Goal: Transaction & Acquisition: Obtain resource

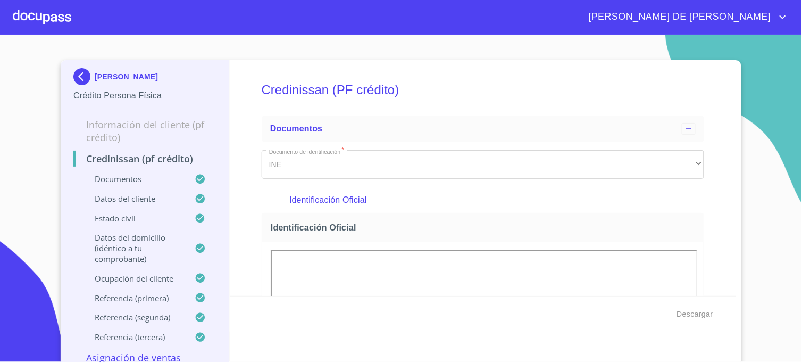
click at [80, 71] on img at bounding box center [83, 76] width 21 height 17
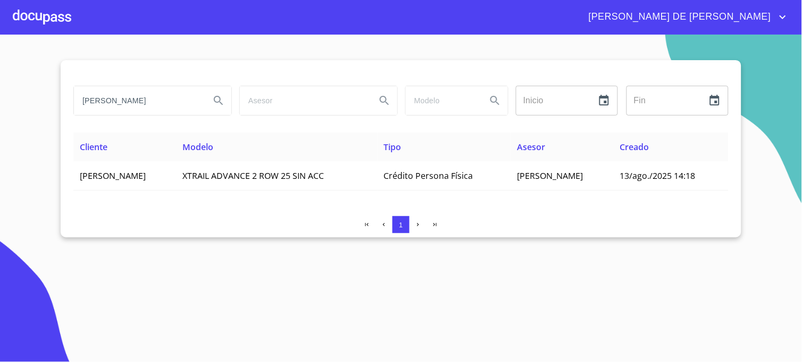
drag, startPoint x: 143, startPoint y: 103, endPoint x: 30, endPoint y: 103, distance: 112.3
click at [30, 103] on section "ARIAS NUÑEZ Inicio ​ Fin ​ Cliente Modelo Tipo Asesor Creado VICENTE ARIAS NUÑE…" at bounding box center [401, 198] width 802 height 327
click at [217, 103] on icon "Search" at bounding box center [218, 100] width 13 height 13
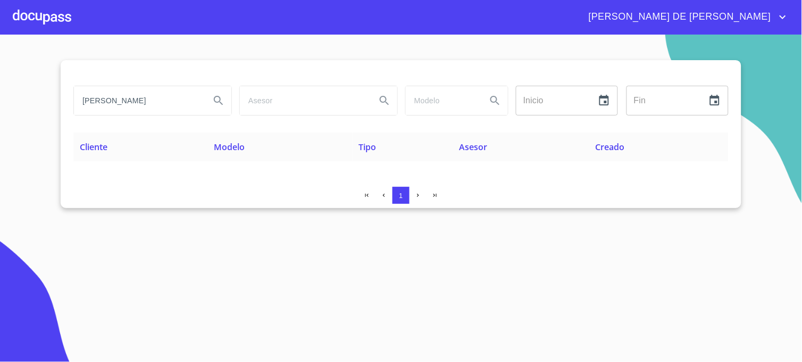
drag, startPoint x: 174, startPoint y: 102, endPoint x: -3, endPoint y: 92, distance: 176.9
click at [0, 92] on html "MARIA DE JESUS CASTELLANOS MEJIA Inicio ​ Fin ​ Cliente Modelo Tipo Asesor Crea…" at bounding box center [401, 181] width 802 height 362
type input "GUZMAN VARGAS"
click at [217, 107] on button "Search" at bounding box center [219, 101] width 26 height 26
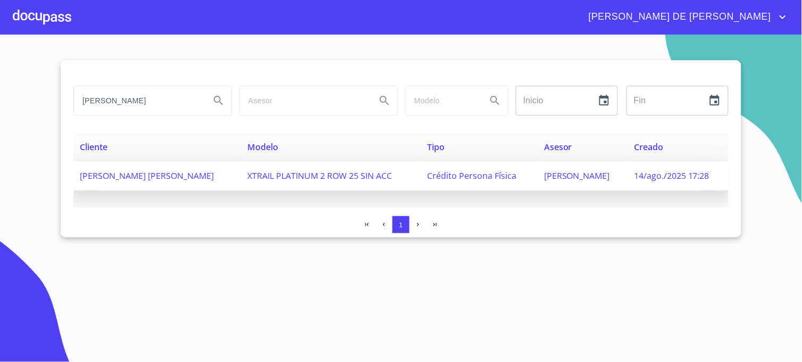
click at [549, 177] on span "[PERSON_NAME]" at bounding box center [577, 176] width 66 height 12
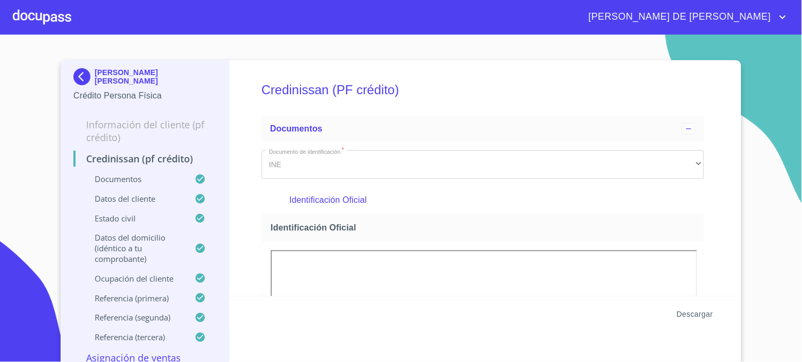
click at [688, 313] on span "Descargar" at bounding box center [695, 314] width 36 height 13
click at [73, 79] on img at bounding box center [83, 76] width 21 height 17
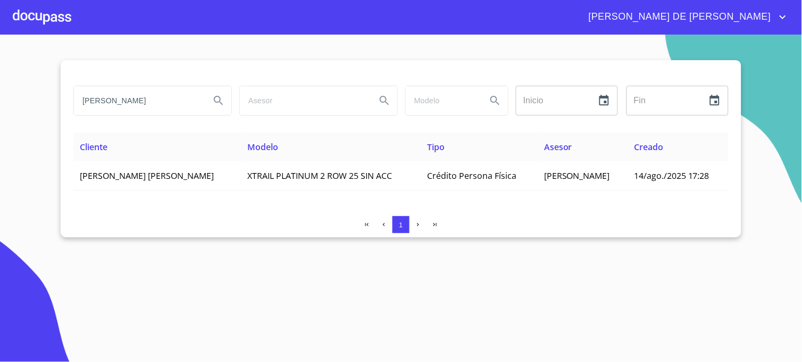
drag, startPoint x: 160, startPoint y: 99, endPoint x: 54, endPoint y: 86, distance: 106.6
click at [54, 86] on section "GUZMAN VARGAS Inicio ​ Fin ​ Cliente Modelo Tipo Asesor Creado CYNTHIA EDITH GU…" at bounding box center [401, 198] width 802 height 327
type input "GARCIA GARDUÑO"
click at [221, 105] on icon "Search" at bounding box center [218, 100] width 13 height 13
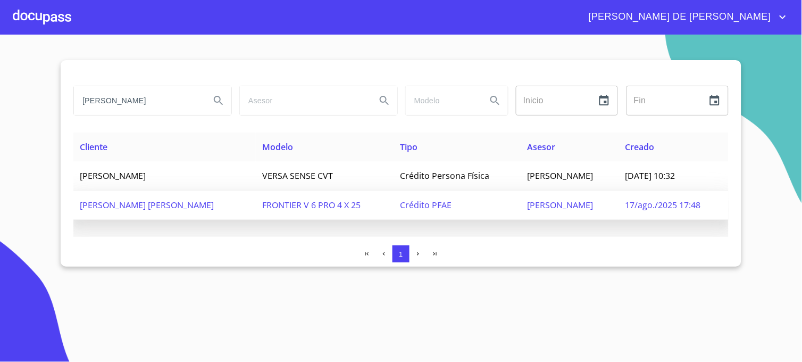
click at [433, 205] on span "Crédito PFAE" at bounding box center [427, 205] width 52 height 12
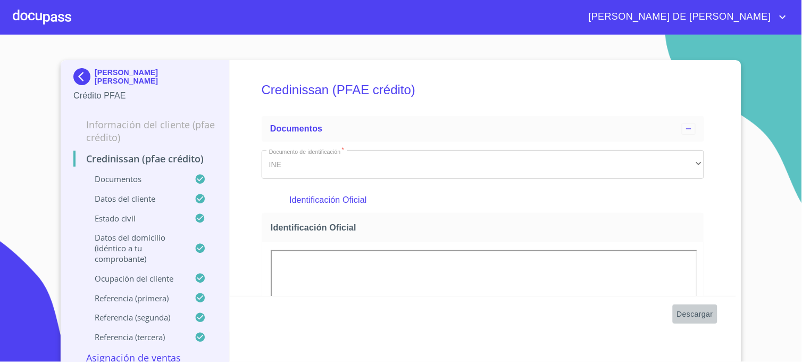
click at [684, 311] on span "Descargar" at bounding box center [695, 314] width 36 height 13
click at [77, 77] on img at bounding box center [83, 76] width 21 height 17
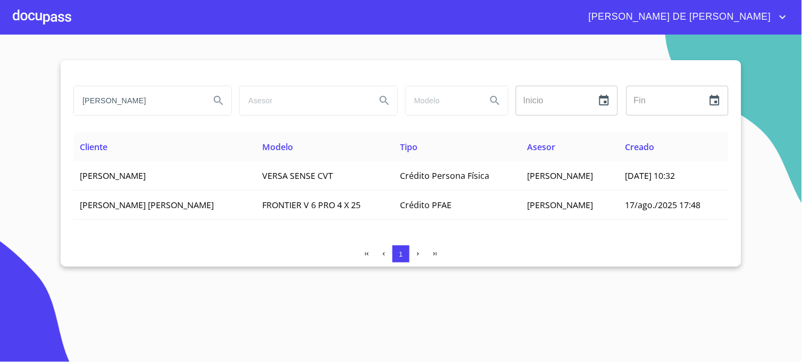
drag, startPoint x: 152, startPoint y: 100, endPoint x: 47, endPoint y: 100, distance: 105.3
click at [47, 100] on section "GARCIA GARDUÑO Inicio ​ Fin ​ Cliente Modelo Tipo Asesor Creado MAXIMINO GARCIA…" at bounding box center [401, 198] width 802 height 327
type input "[PERSON_NAME]"
click at [219, 99] on icon "Search" at bounding box center [218, 100] width 13 height 13
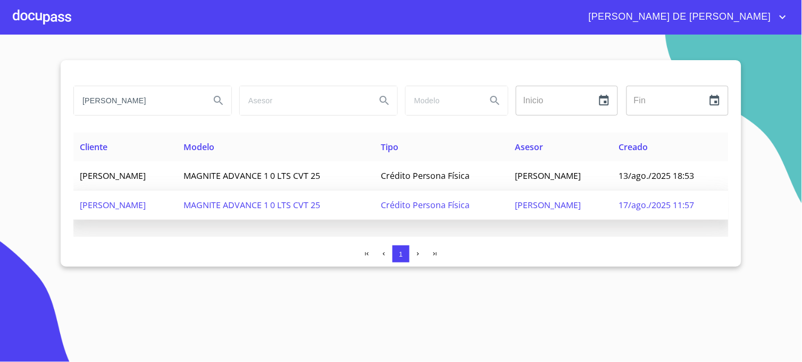
click at [522, 207] on span "[PERSON_NAME]" at bounding box center [549, 205] width 66 height 12
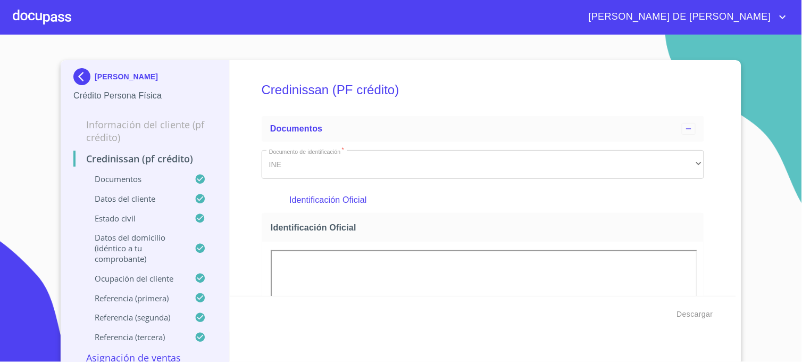
drag, startPoint x: 749, startPoint y: 304, endPoint x: 716, endPoint y: 313, distance: 34.2
click at [749, 304] on section "[PERSON_NAME] Crédito Persona Física Información del cliente (PF crédito) Credi…" at bounding box center [401, 198] width 802 height 327
click at [699, 316] on span "Descargar" at bounding box center [695, 314] width 36 height 13
click at [769, 144] on section "[PERSON_NAME] Crédito Persona Física Información del cliente (PF crédito) Credi…" at bounding box center [401, 198] width 802 height 327
click at [79, 79] on img at bounding box center [83, 76] width 21 height 17
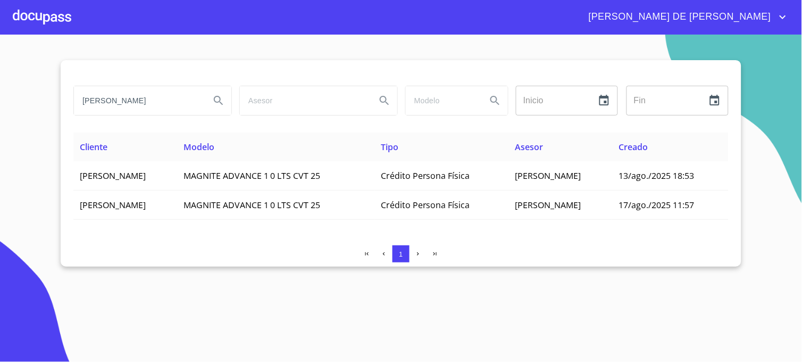
drag, startPoint x: 135, startPoint y: 105, endPoint x: 16, endPoint y: 105, distance: 118.6
click at [16, 105] on section "[PERSON_NAME] Inicio ​ Fin ​ Cliente Modelo Tipo Asesor Creado [PERSON_NAME] MA…" at bounding box center [401, 198] width 802 height 327
click at [219, 103] on icon "Search" at bounding box center [218, 100] width 13 height 13
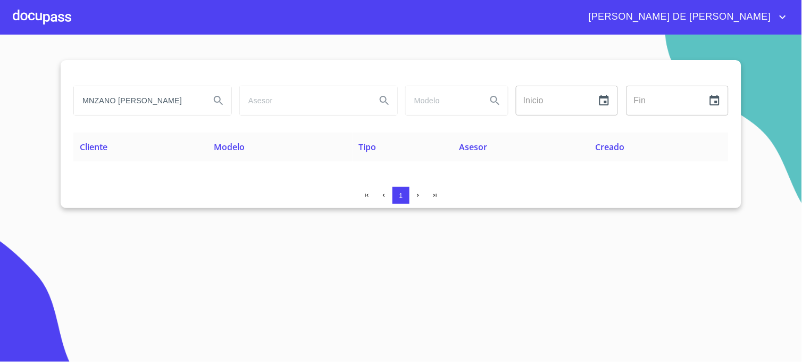
click at [92, 102] on input "MNZANO [PERSON_NAME]" at bounding box center [138, 100] width 128 height 29
type input "[PERSON_NAME]"
click at [211, 96] on button "Search" at bounding box center [219, 101] width 26 height 26
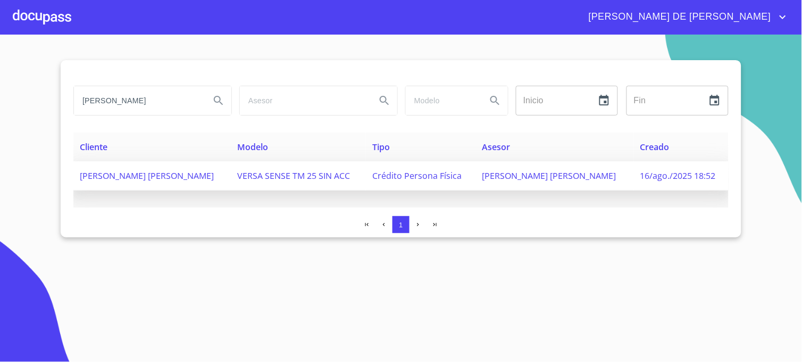
click at [539, 175] on span "[PERSON_NAME] [PERSON_NAME]" at bounding box center [550, 176] width 134 height 12
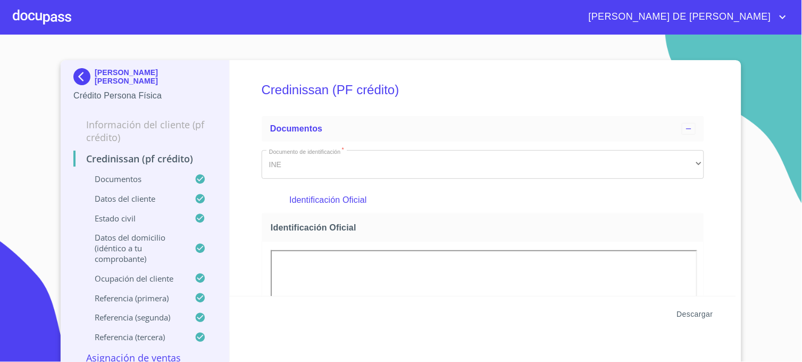
click at [692, 311] on span "Descargar" at bounding box center [695, 314] width 36 height 13
click at [77, 76] on img at bounding box center [83, 76] width 21 height 17
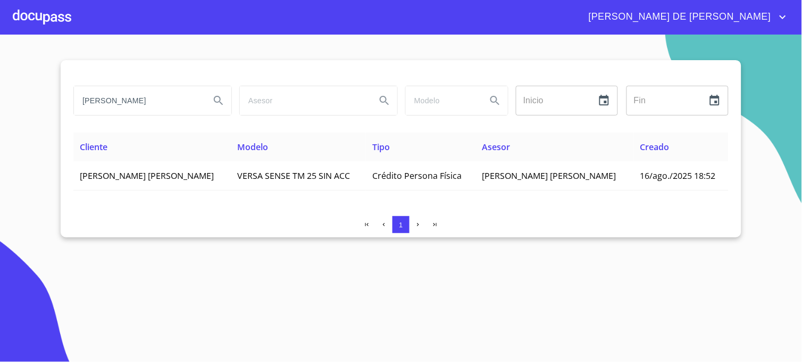
drag, startPoint x: 168, startPoint y: 101, endPoint x: 25, endPoint y: 103, distance: 142.6
click at [25, 103] on section "[PERSON_NAME] Inicio ​ Fin ​ Cliente Modelo Tipo Asesor Creado [PERSON_NAME] [P…" at bounding box center [401, 198] width 802 height 327
type input "[PERSON_NAME]"
click at [224, 104] on icon "Search" at bounding box center [218, 100] width 13 height 13
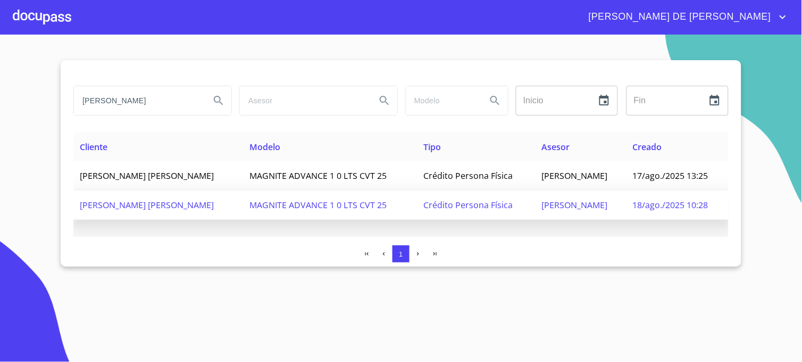
click at [580, 208] on span "[PERSON_NAME]" at bounding box center [575, 205] width 66 height 12
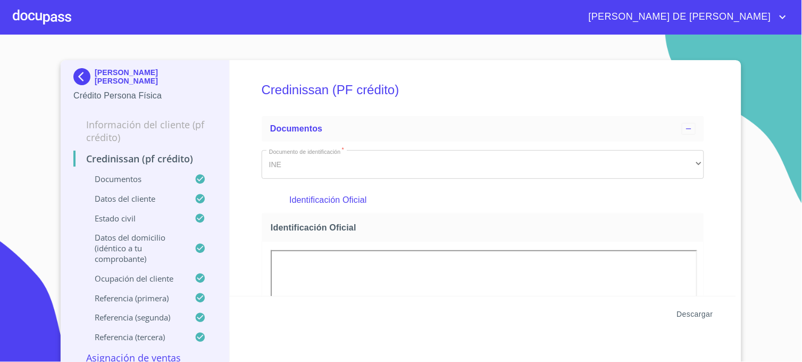
click at [687, 309] on span "Descargar" at bounding box center [695, 314] width 36 height 13
click at [86, 77] on img at bounding box center [83, 76] width 21 height 17
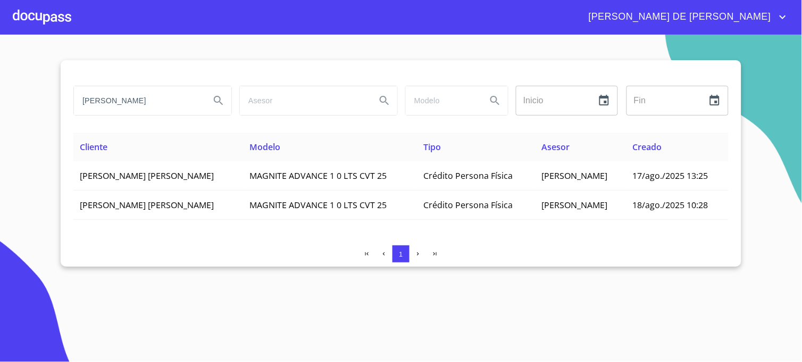
drag, startPoint x: 152, startPoint y: 97, endPoint x: -3, endPoint y: 90, distance: 154.4
click at [0, 90] on html "[PERSON_NAME] DE [PERSON_NAME] [PERSON_NAME] Inicio ​ Fin ​ Cliente Modelo Tipo…" at bounding box center [401, 181] width 802 height 362
type input "[PERSON_NAME]"
click at [225, 98] on icon "Search" at bounding box center [218, 100] width 13 height 13
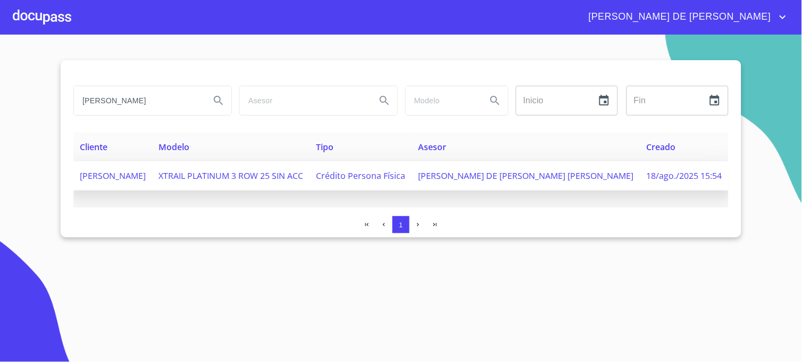
click at [561, 177] on span "[PERSON_NAME] DE [PERSON_NAME] [PERSON_NAME]" at bounding box center [525, 176] width 215 height 12
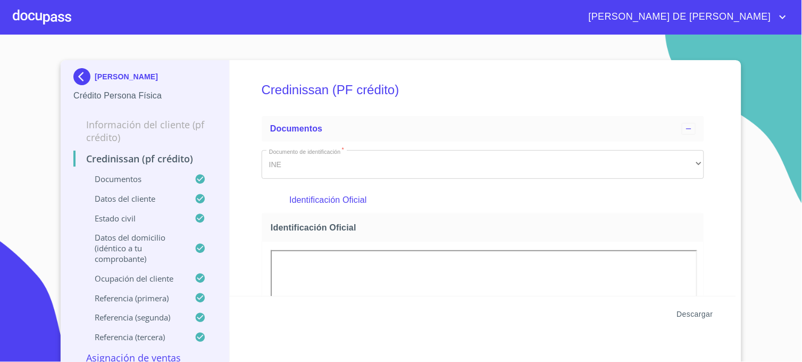
click at [682, 313] on span "Descargar" at bounding box center [695, 314] width 36 height 13
click at [78, 74] on img at bounding box center [83, 76] width 21 height 17
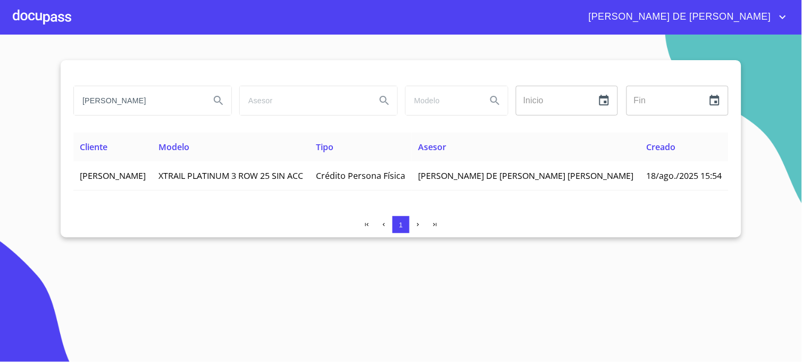
drag, startPoint x: 155, startPoint y: 104, endPoint x: 62, endPoint y: 116, distance: 93.9
click at [62, 116] on div "[PERSON_NAME] Inicio ​ Fin ​ Cliente Modelo Tipo Asesor Creado [PERSON_NAME] XT…" at bounding box center [401, 148] width 681 height 177
click at [221, 104] on icon "Search" at bounding box center [218, 100] width 13 height 13
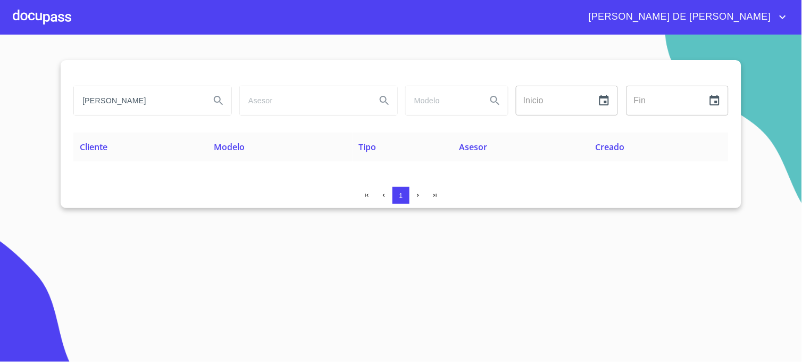
drag, startPoint x: 156, startPoint y: 103, endPoint x: 49, endPoint y: 102, distance: 106.4
click at [49, 102] on section "[PERSON_NAME] Inicio ​ Fin ​ Cliente Modelo Tipo Asesor Creado 1" at bounding box center [401, 198] width 802 height 327
type input "[PERSON_NAME]"
click at [220, 105] on icon "Search" at bounding box center [218, 100] width 13 height 13
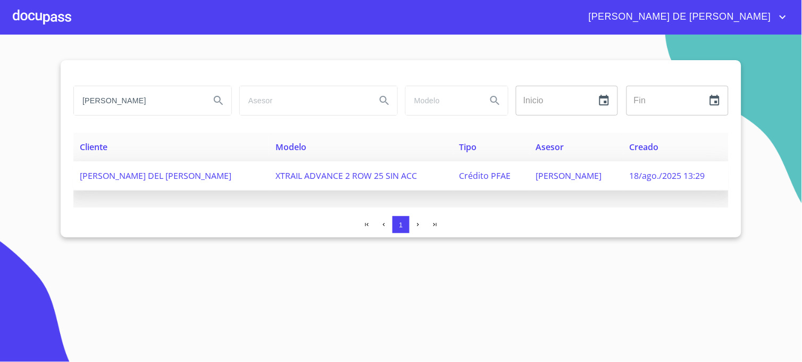
click at [669, 173] on span "18/ago./2025 13:29" at bounding box center [668, 176] width 76 height 12
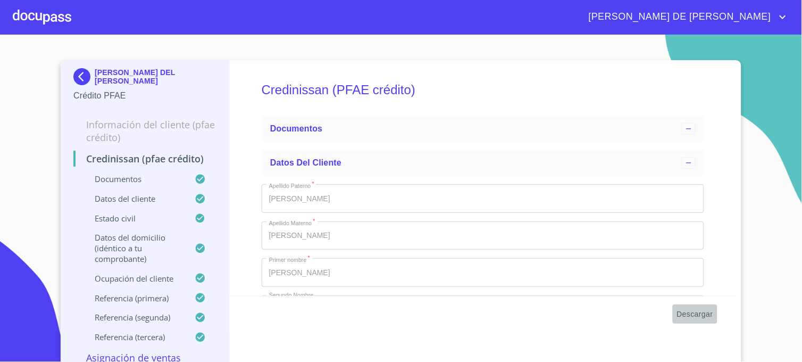
click at [687, 312] on span "Descargar" at bounding box center [695, 314] width 36 height 13
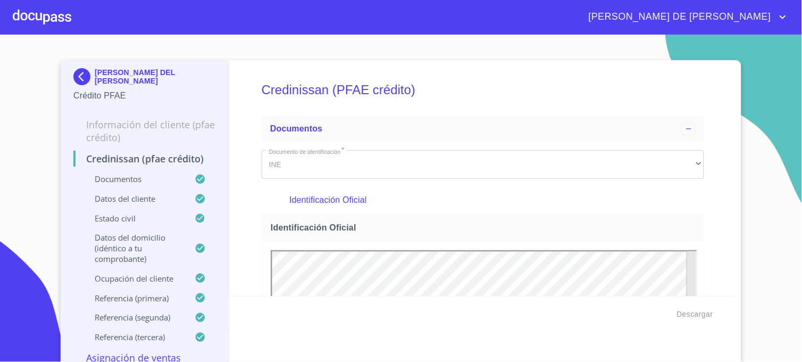
click at [78, 80] on img at bounding box center [83, 76] width 21 height 17
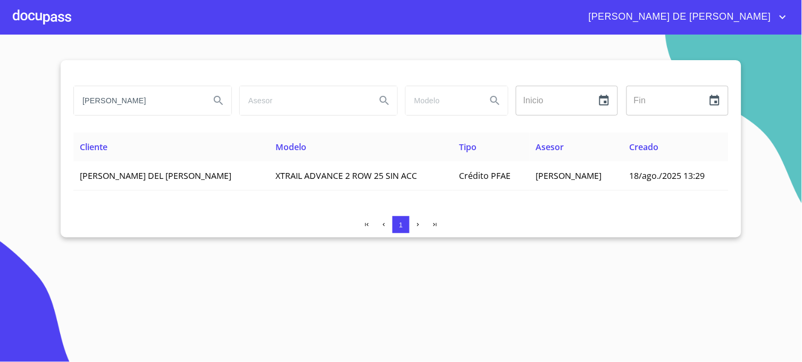
drag, startPoint x: 157, startPoint y: 99, endPoint x: 62, endPoint y: 96, distance: 95.8
click at [62, 96] on div "[PERSON_NAME] Inicio ​ Fin ​ Cliente Modelo Tipo Asesor Creado [PERSON_NAME] DE…" at bounding box center [401, 148] width 681 height 177
type input "[PERSON_NAME]"
click at [217, 102] on icon "Search" at bounding box center [218, 100] width 13 height 13
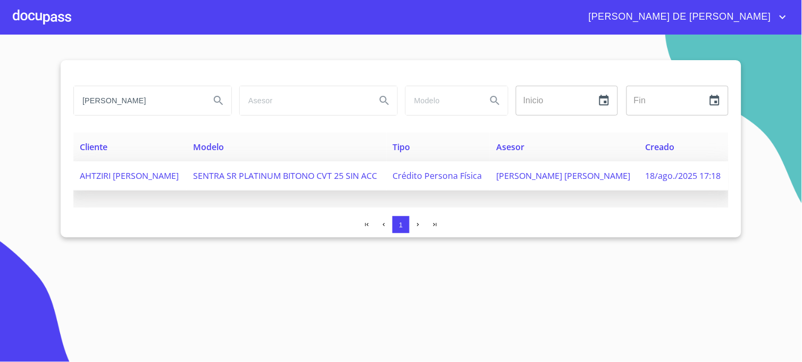
click at [557, 180] on span "[PERSON_NAME] [PERSON_NAME]" at bounding box center [563, 176] width 134 height 12
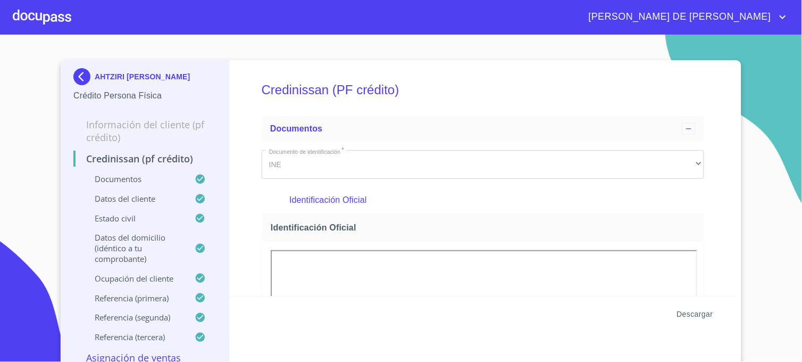
click at [695, 310] on span "Descargar" at bounding box center [695, 314] width 36 height 13
click at [74, 73] on img at bounding box center [83, 76] width 21 height 17
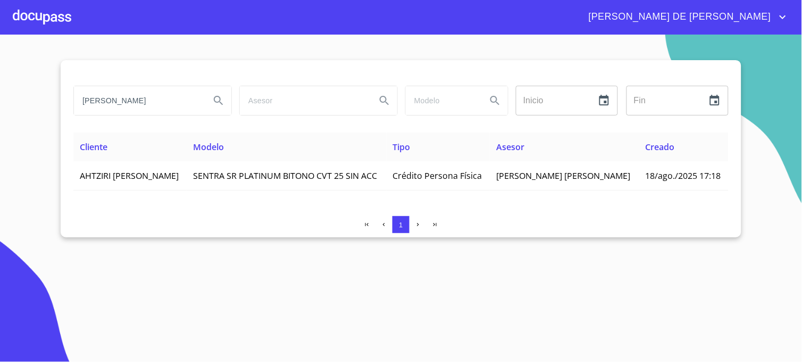
drag, startPoint x: 181, startPoint y: 102, endPoint x: 34, endPoint y: 115, distance: 147.4
click at [34, 115] on section "MARTINEZ BARRAGAN Inicio ​ Fin ​ Cliente Modelo Tipo Asesor Creado AHTZIRI MONS…" at bounding box center [401, 198] width 802 height 327
click at [215, 103] on icon "Search" at bounding box center [218, 100] width 13 height 13
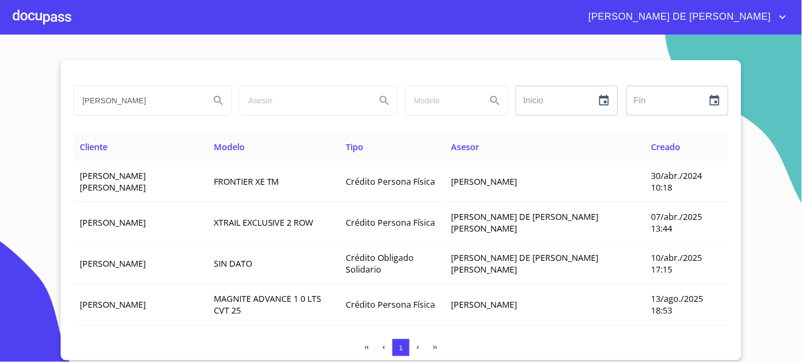
drag, startPoint x: 136, startPoint y: 107, endPoint x: 35, endPoint y: 99, distance: 100.9
click at [35, 99] on section "BORRAYO Inicio ​ Fin ​ Cliente Modelo Tipo Asesor Creado LUIS ANTONIO AGUILERA …" at bounding box center [401, 198] width 802 height 327
type input "AGUIRRE GONZALEZ"
click at [218, 109] on button "Search" at bounding box center [219, 101] width 26 height 26
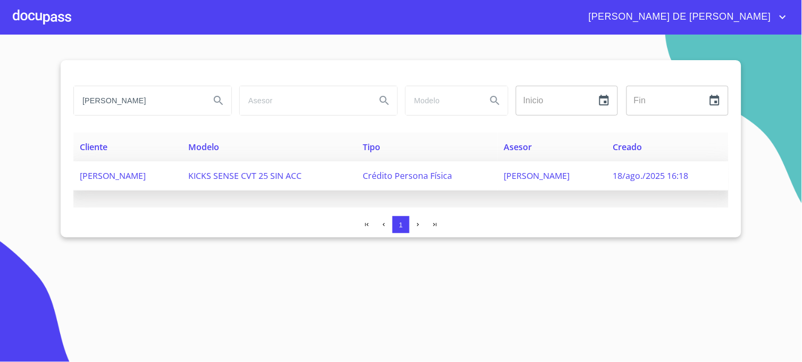
click at [565, 176] on span "EDUARDO PALACIOS" at bounding box center [537, 176] width 66 height 12
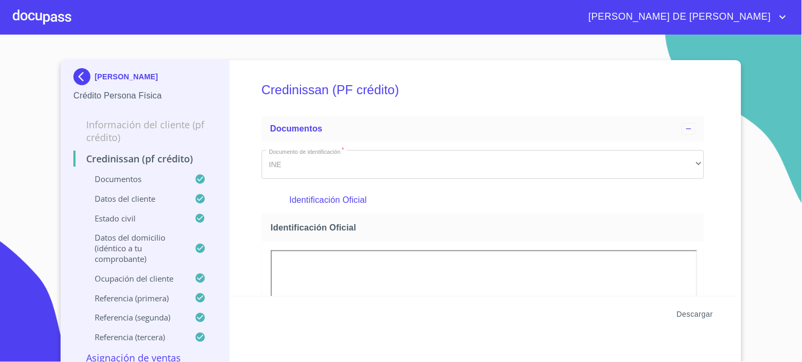
click at [679, 312] on span "Descargar" at bounding box center [695, 314] width 36 height 13
click at [684, 312] on span "Descargar" at bounding box center [695, 314] width 36 height 13
drag, startPoint x: 780, startPoint y: 182, endPoint x: 778, endPoint y: 188, distance: 5.6
click at [780, 182] on section "XOCHITL AGUIRRE GONZALEZ Crédito Persona Física Información del cliente (PF cré…" at bounding box center [401, 198] width 802 height 327
